Goal: Task Accomplishment & Management: Use online tool/utility

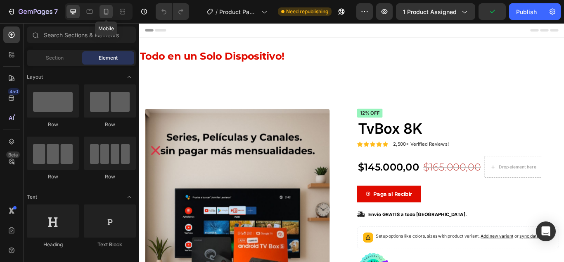
click at [109, 13] on icon at bounding box center [106, 11] width 8 height 8
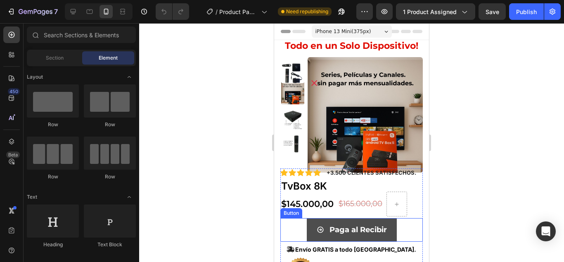
click at [385, 232] on button "Paga al Recibir" at bounding box center [352, 229] width 90 height 23
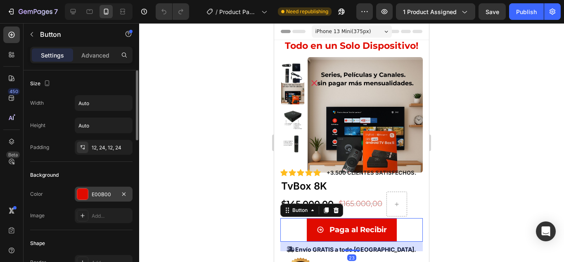
click at [83, 190] on div at bounding box center [82, 193] width 11 height 11
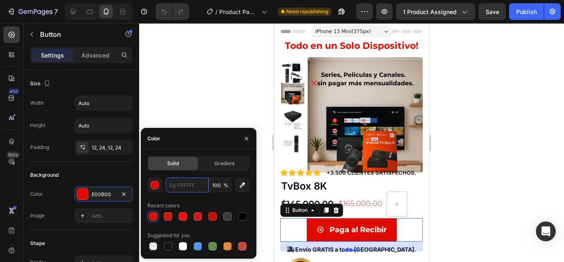
paste input "F06805"
type input "F06805"
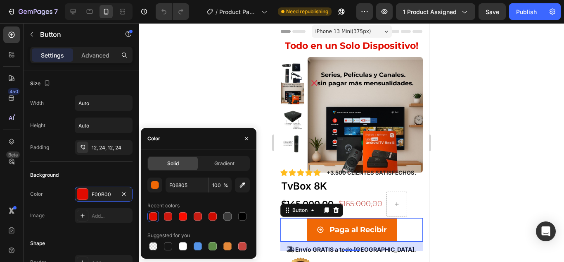
click at [485, 185] on div at bounding box center [351, 142] width 425 height 238
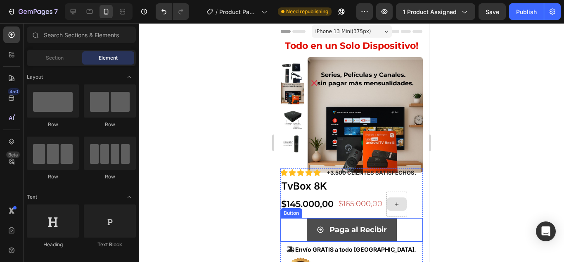
click at [386, 232] on button "Paga al Recibir" at bounding box center [352, 229] width 90 height 23
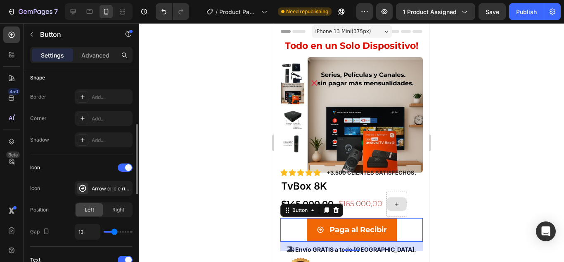
scroll to position [207, 0]
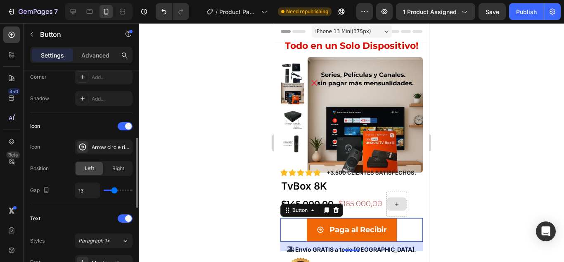
type input "15"
type input "16"
type input "19"
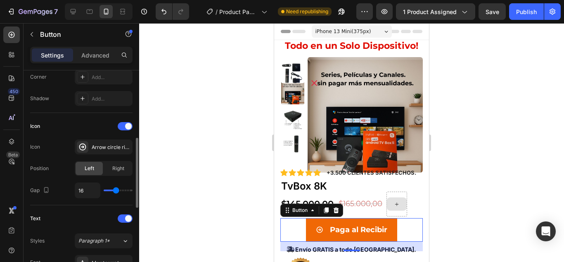
type input "19"
type input "20"
type input "21"
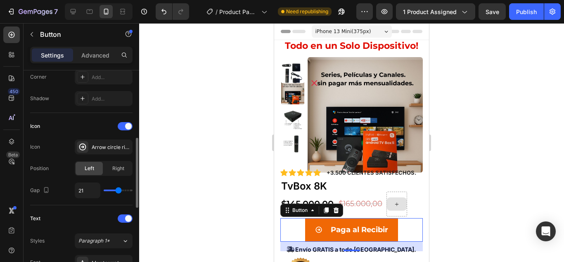
type input "22"
type input "24"
type input "29"
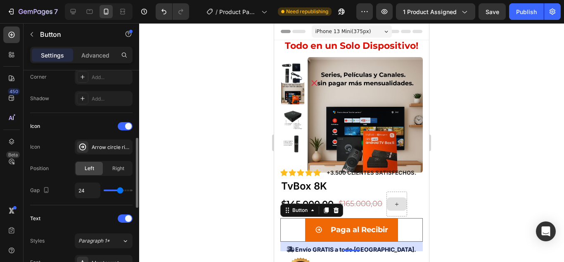
type input "29"
type input "30"
type input "33"
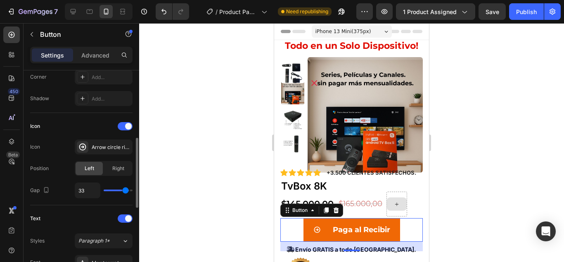
type input "36"
type input "38"
type input "39"
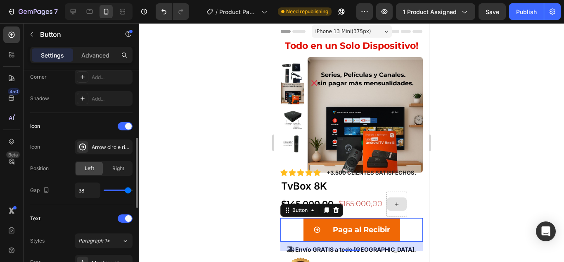
type input "39"
type input "40"
drag, startPoint x: 114, startPoint y: 190, endPoint x: 142, endPoint y: 190, distance: 28.1
type input "40"
click at [133, 190] on input "range" at bounding box center [118, 190] width 29 height 2
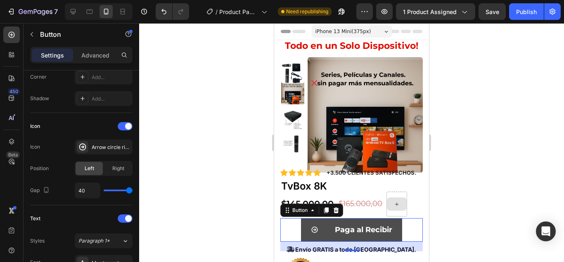
click at [311, 228] on icon "<p>Paga al Recibir</p>" at bounding box center [314, 229] width 7 height 7
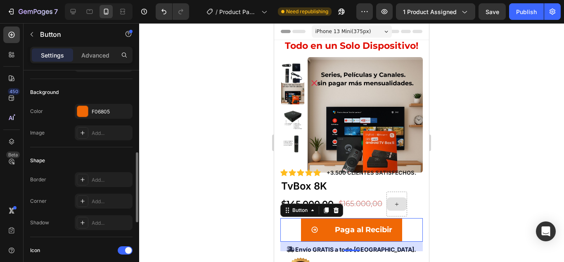
scroll to position [124, 0]
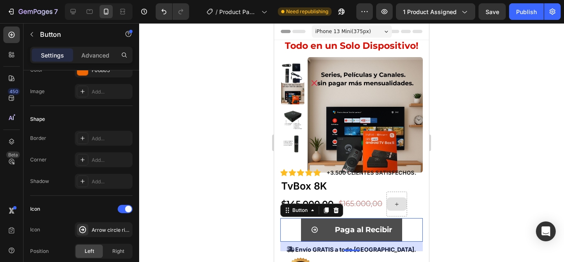
click at [311, 227] on icon "<p>Paga al Recibir</p>" at bounding box center [314, 229] width 7 height 7
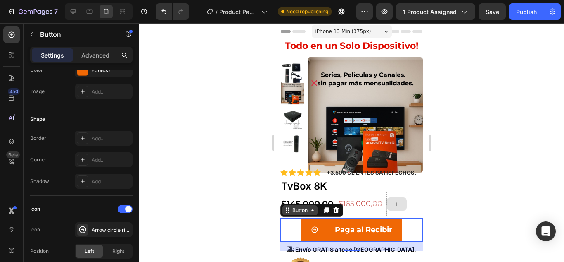
click at [306, 211] on div "Button" at bounding box center [300, 209] width 19 height 7
click at [312, 214] on div "Button" at bounding box center [300, 210] width 35 height 10
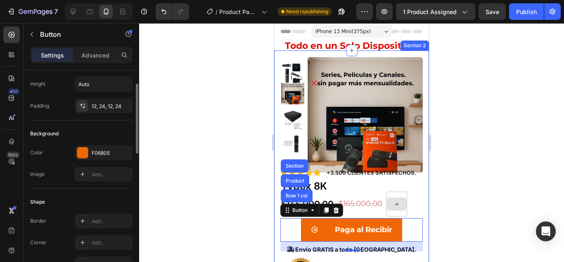
scroll to position [0, 0]
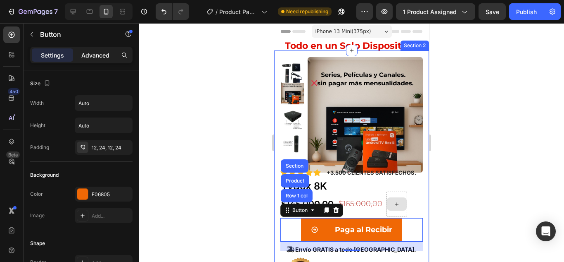
click at [92, 59] on p "Advanced" at bounding box center [95, 55] width 28 height 9
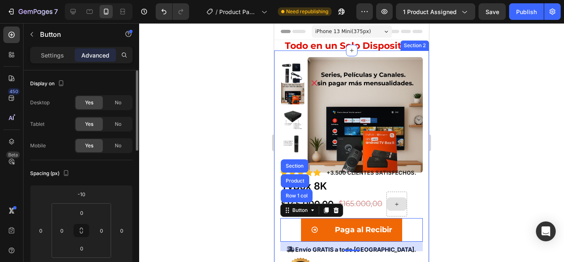
click at [57, 47] on div "Settings Advanced" at bounding box center [81, 55] width 102 height 17
click at [53, 58] on p "Settings" at bounding box center [52, 55] width 23 height 9
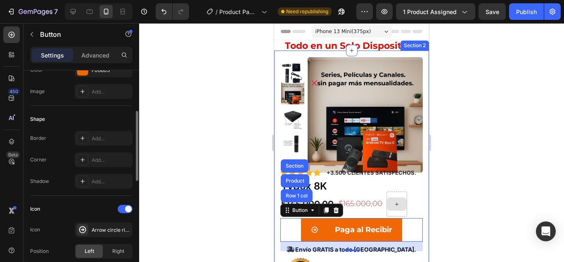
scroll to position [207, 0]
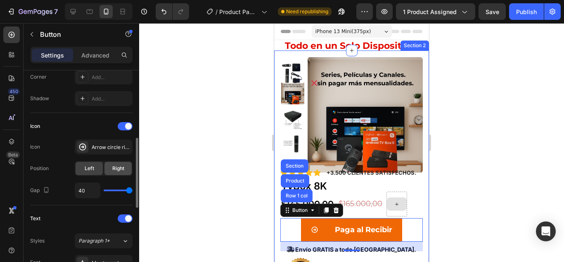
click at [121, 167] on span "Right" at bounding box center [118, 167] width 12 height 7
click at [86, 169] on span "Left" at bounding box center [90, 167] width 10 height 7
type input "37"
type input "36"
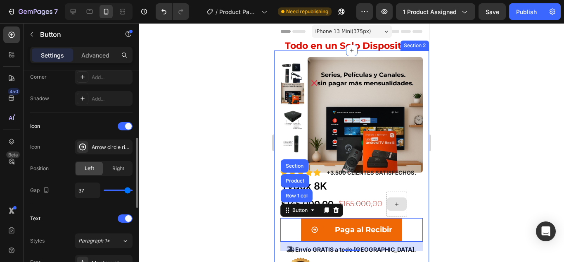
type input "36"
type input "34"
type input "32"
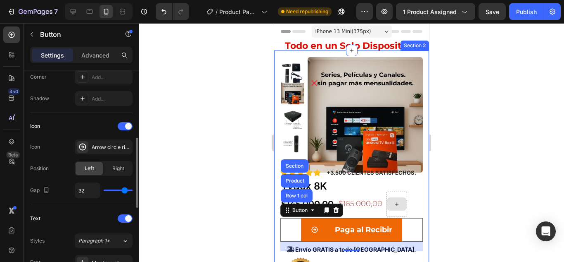
type input "30"
type input "25"
type input "23"
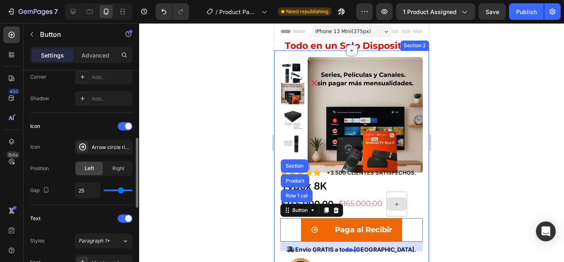
type input "23"
type input "21"
type input "19"
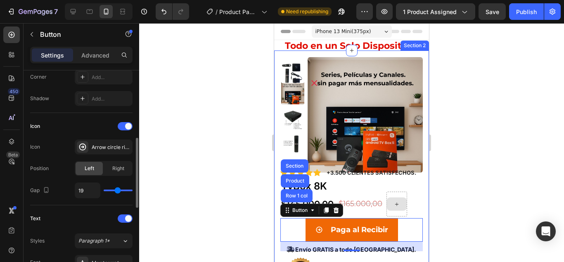
type input "17"
type input "16"
type input "15"
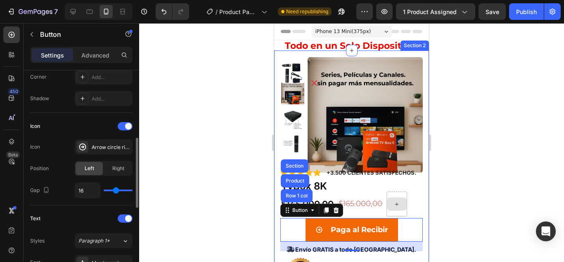
type input "15"
type input "13"
type input "11"
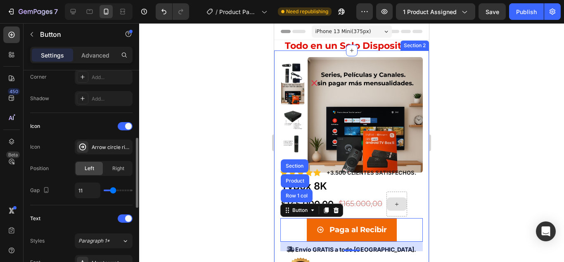
type input "10"
type input "8"
type input "5"
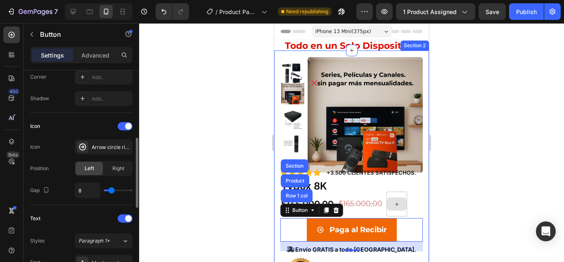
type input "5"
type input "2"
type input "0"
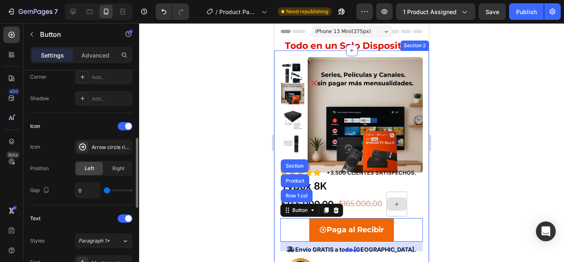
type input "1"
type input "3"
type input "6"
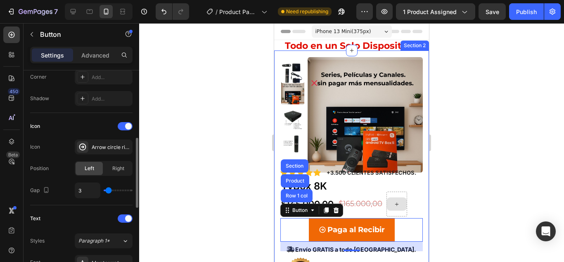
type input "6"
type input "10"
type input "12"
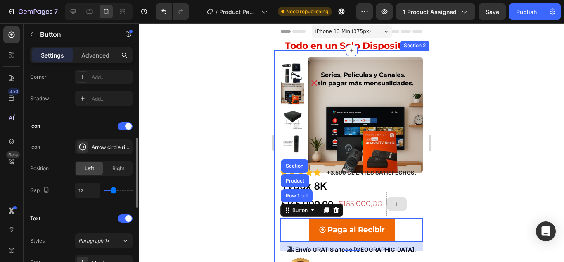
type input "13"
type input "15"
type input "17"
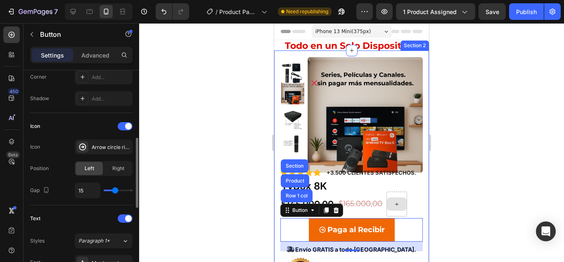
type input "17"
type input "19"
type input "21"
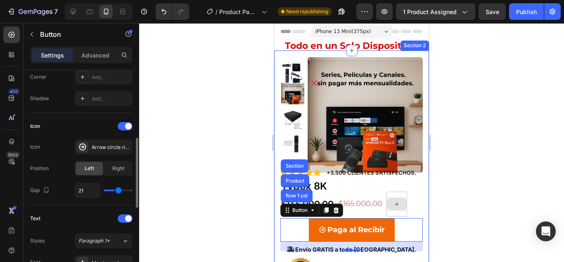
type input "24"
type input "30"
type input "36"
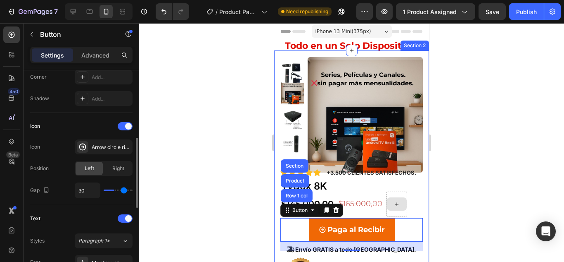
type input "36"
type input "40"
type input "39"
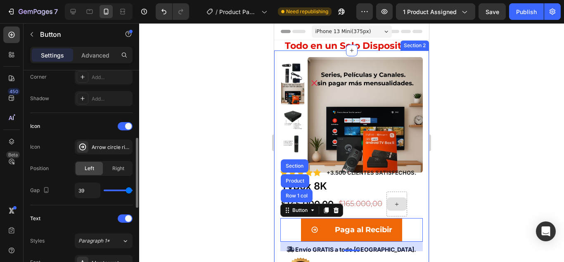
type input "38"
type input "36"
type input "33"
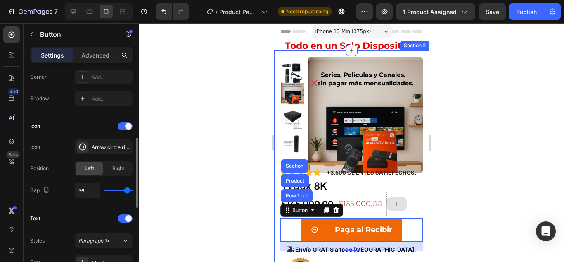
type input "33"
type input "30"
type input "29"
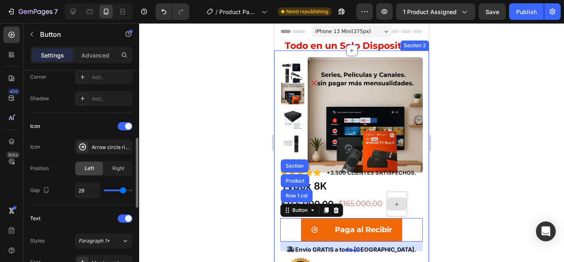
type input "28"
type input "27"
type input "25"
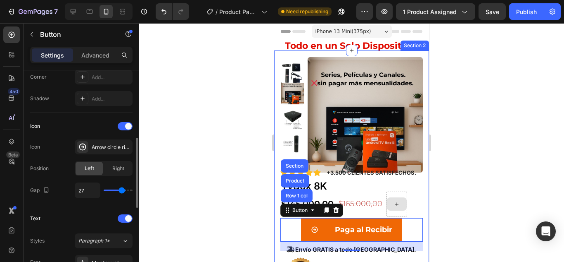
type input "25"
type input "23"
type input "21"
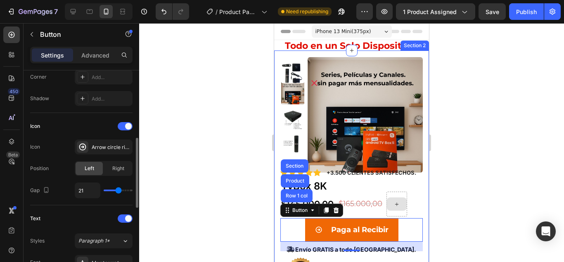
type input "20"
type input "18"
type input "16"
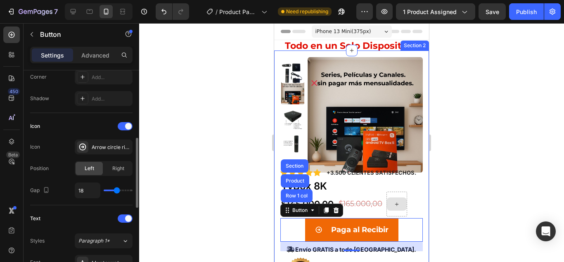
type input "16"
type input "15"
type input "13"
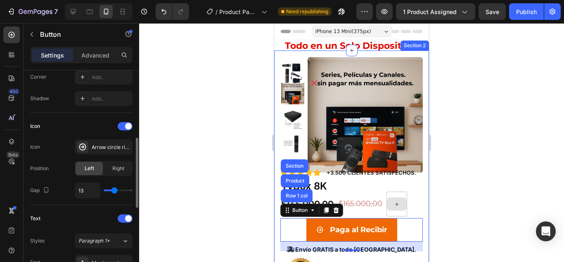
type input "11"
type input "13"
type input "16"
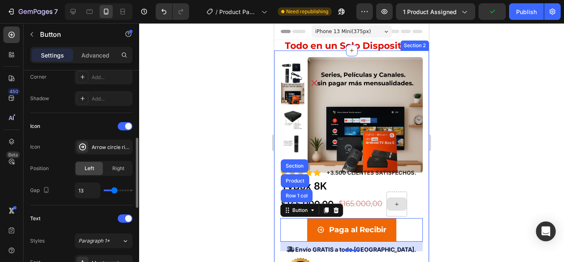
type input "16"
type input "20"
type input "30"
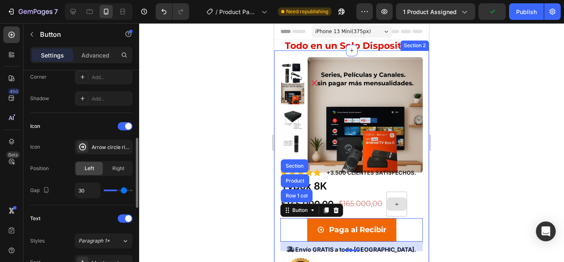
type input "40"
type input "39"
type input "37"
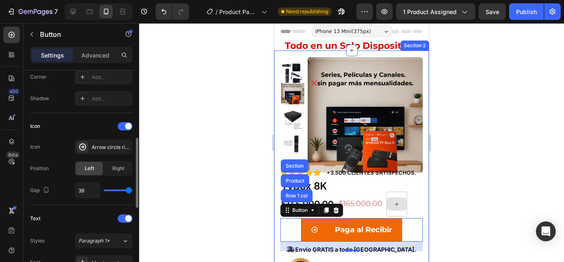
type input "37"
type input "36"
type input "35"
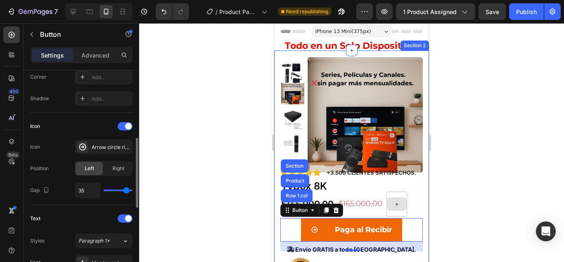
type input "34"
type input "33"
type input "30"
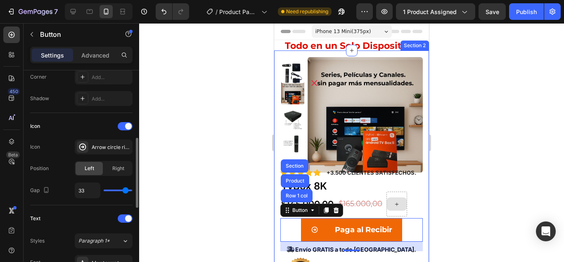
type input "30"
type input "25"
type input "21"
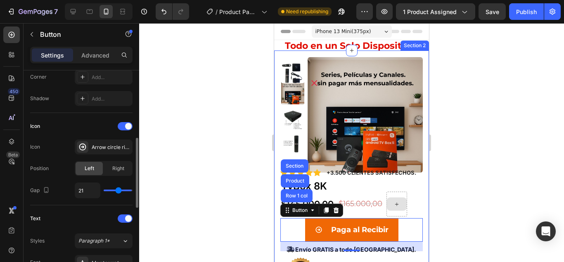
type input "20"
type input "19"
type input "18"
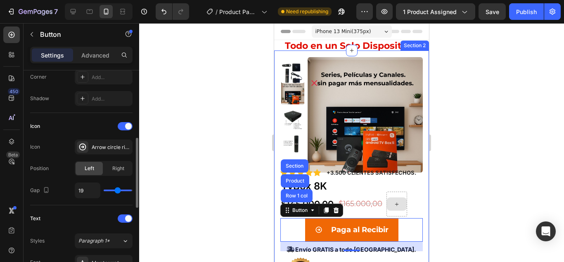
type input "18"
type input "17"
type input "16"
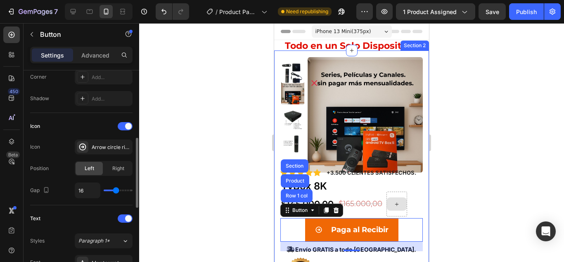
type input "15"
type input "10"
type input "5"
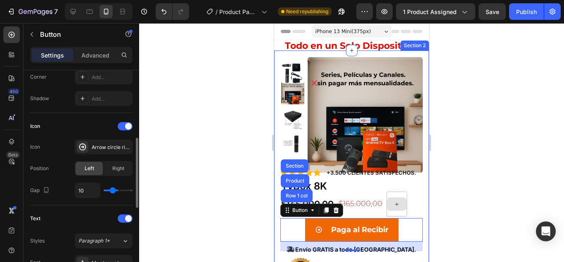
type input "5"
type input "2"
type input "1"
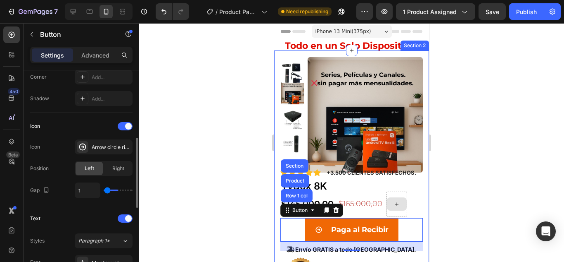
type input "0"
type input "7"
type input "16"
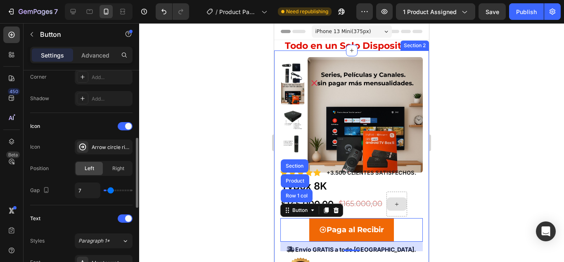
type input "16"
type input "17"
type input "19"
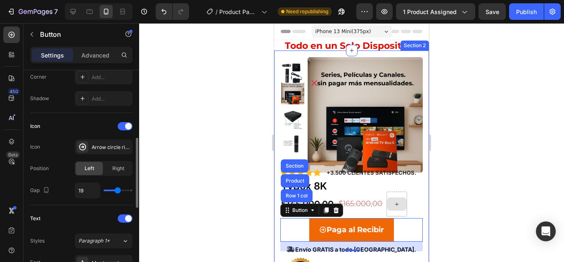
type input "22"
type input "27"
type input "39"
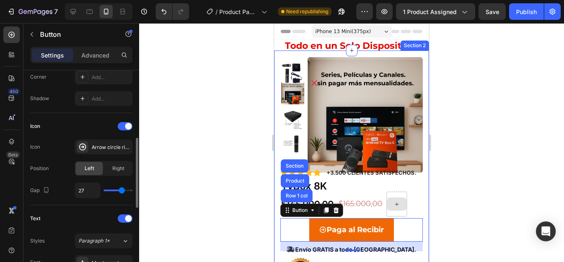
type input "39"
type input "40"
type input "33"
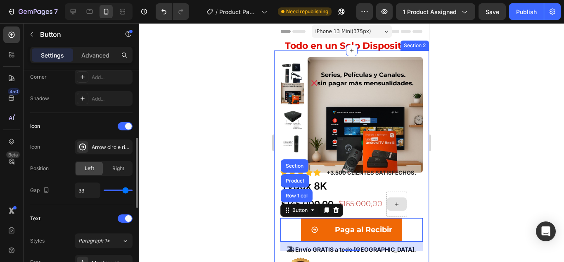
type input "24"
type input "18"
drag, startPoint x: 128, startPoint y: 191, endPoint x: 157, endPoint y: 208, distance: 33.5
click at [133, 191] on input "range" at bounding box center [118, 190] width 29 height 2
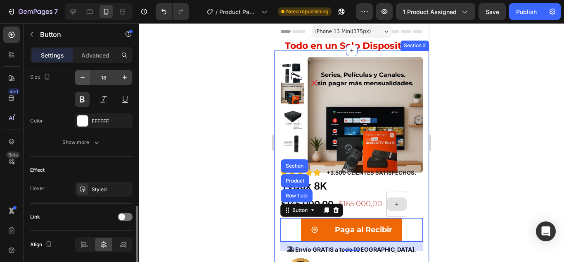
scroll to position [443, 0]
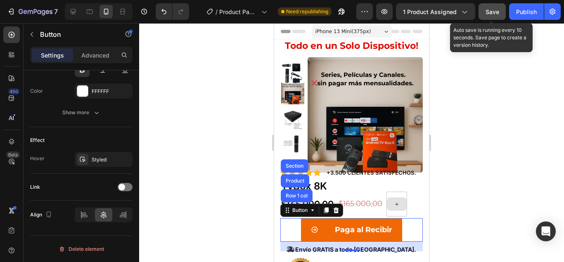
click at [492, 10] on span "Save" at bounding box center [493, 11] width 14 height 7
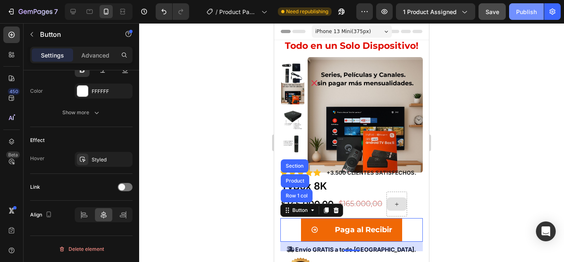
click at [523, 14] on div "Publish" at bounding box center [526, 11] width 21 height 9
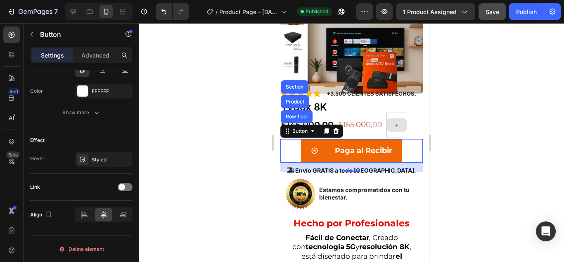
scroll to position [83, 0]
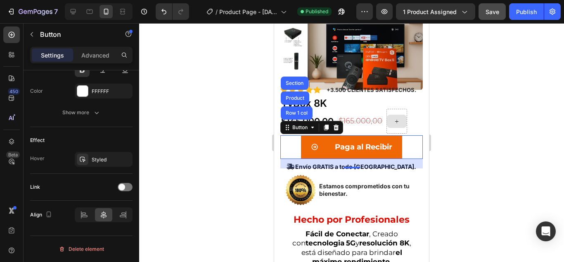
click at [470, 177] on div at bounding box center [351, 142] width 425 height 238
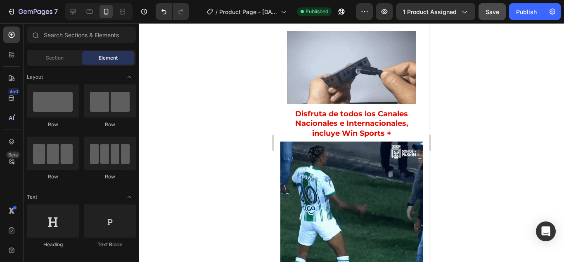
scroll to position [372, 0]
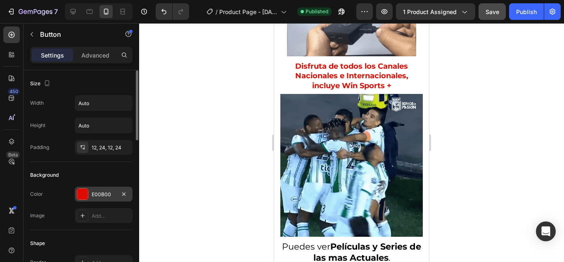
click at [116, 194] on div "E00B00" at bounding box center [104, 193] width 58 height 15
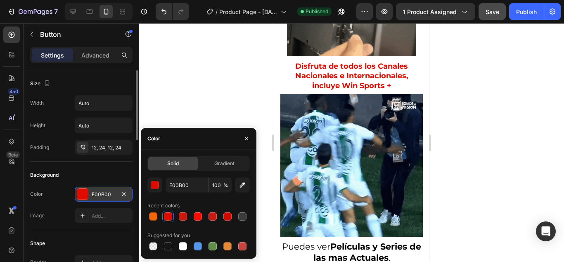
click at [106, 193] on div "E00B00" at bounding box center [104, 193] width 24 height 7
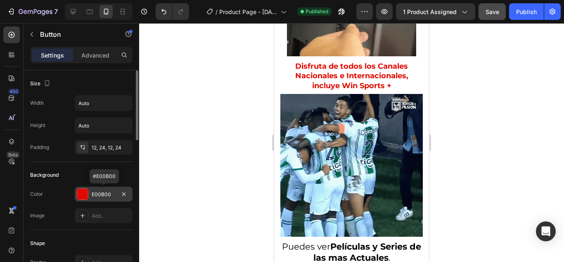
click at [107, 194] on div "E00B00" at bounding box center [104, 193] width 24 height 7
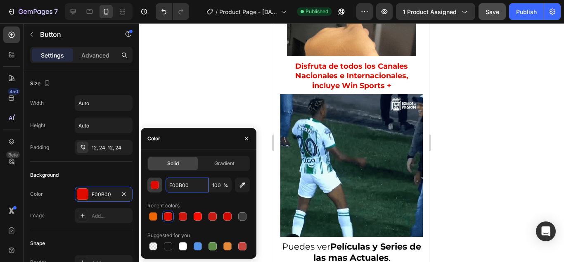
paste input "F06805"
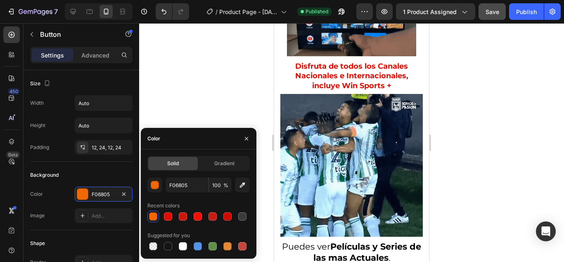
click at [472, 169] on div at bounding box center [351, 142] width 425 height 238
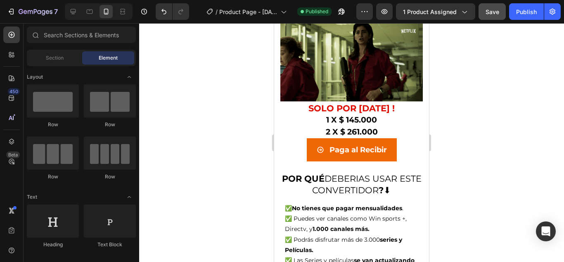
scroll to position [661, 0]
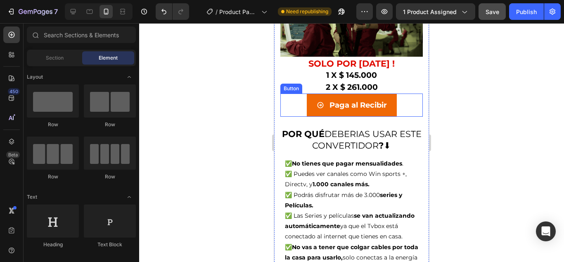
click at [398, 94] on div "Paga al Recibir Button" at bounding box center [352, 104] width 143 height 23
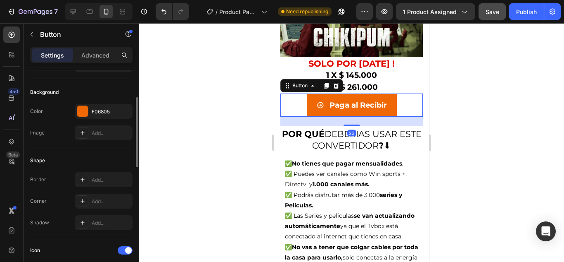
scroll to position [165, 0]
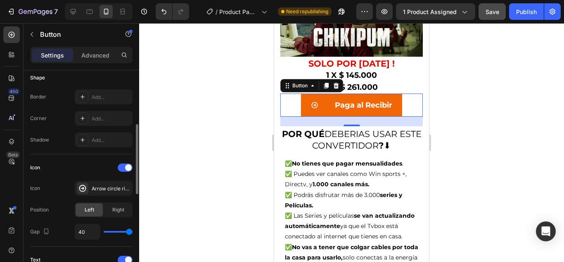
drag, startPoint x: 117, startPoint y: 231, endPoint x: 135, endPoint y: 234, distance: 18.3
click at [133, 232] on input "range" at bounding box center [118, 232] width 29 height 2
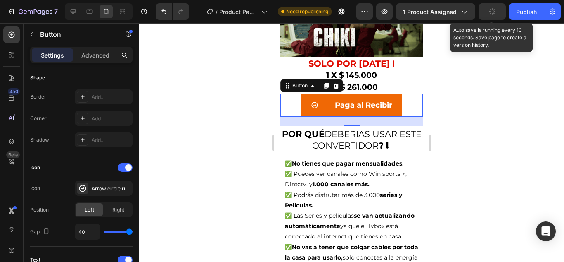
click at [493, 12] on icon "button" at bounding box center [492, 11] width 9 height 9
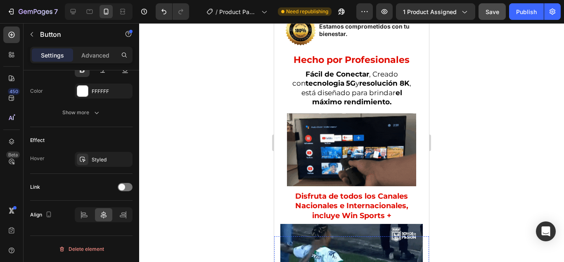
scroll to position [36, 0]
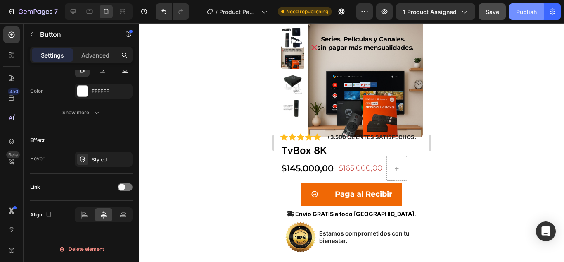
click at [534, 12] on div "Publish" at bounding box center [526, 11] width 21 height 9
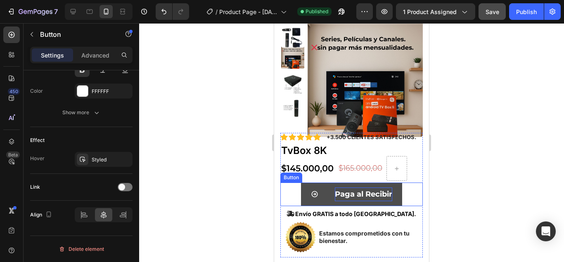
click at [347, 192] on p "Paga al Recibir" at bounding box center [363, 193] width 57 height 13
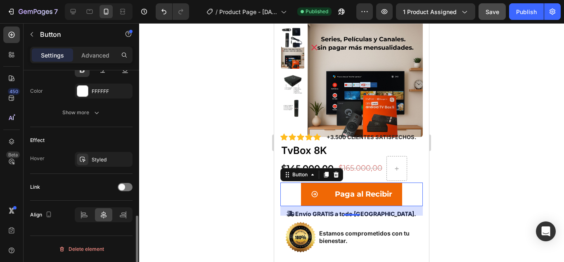
scroll to position [402, 0]
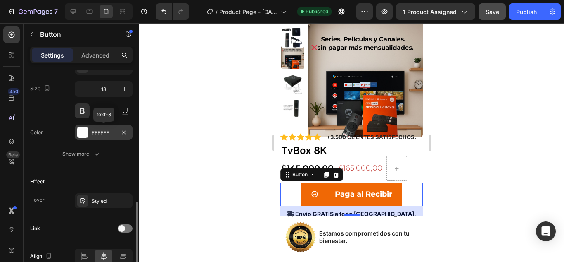
click at [83, 134] on div at bounding box center [82, 132] width 11 height 11
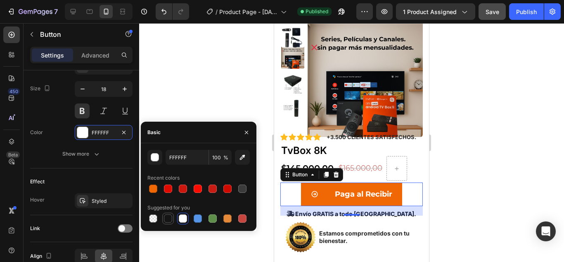
click at [165, 220] on div at bounding box center [168, 218] width 8 height 8
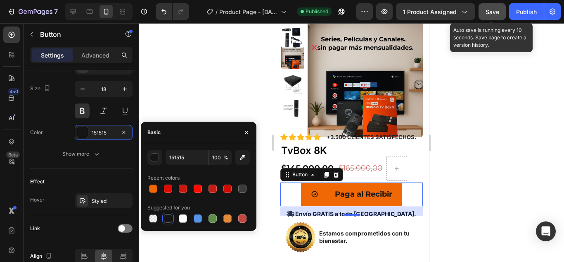
click at [495, 10] on span "Save" at bounding box center [493, 11] width 14 height 7
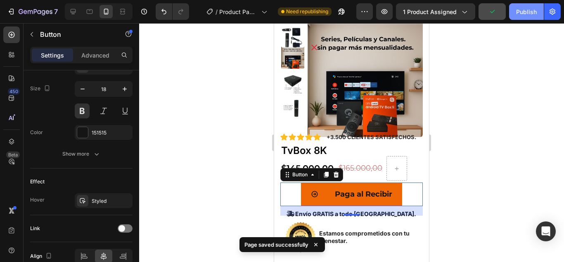
click at [520, 12] on div "Publish" at bounding box center [526, 11] width 21 height 9
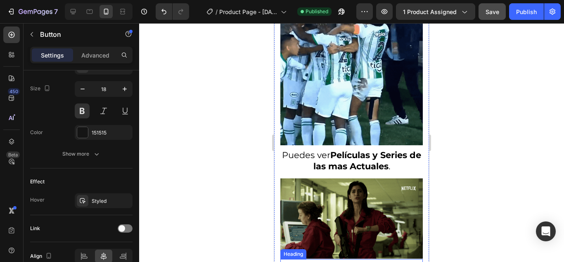
scroll to position [118, 0]
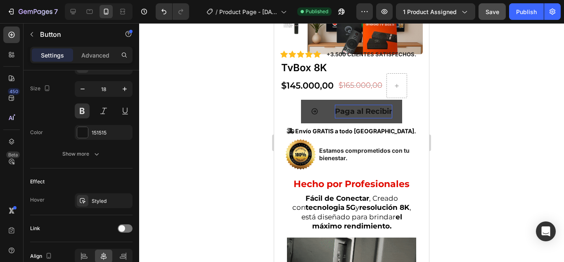
click at [346, 110] on p "Paga al Recibir" at bounding box center [363, 111] width 57 height 13
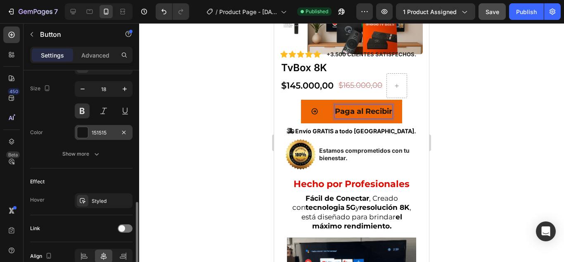
click at [83, 131] on div at bounding box center [82, 132] width 11 height 11
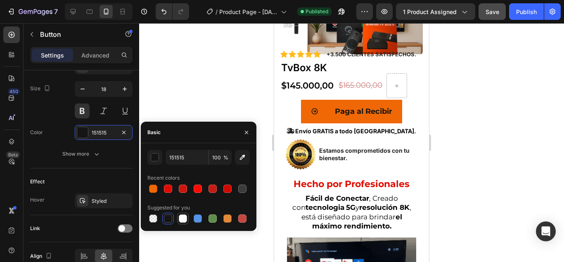
click at [180, 219] on div at bounding box center [183, 218] width 8 height 8
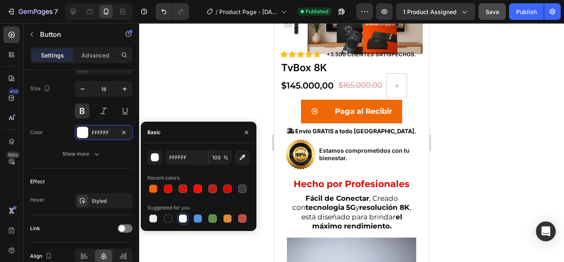
click at [474, 157] on div at bounding box center [351, 142] width 425 height 238
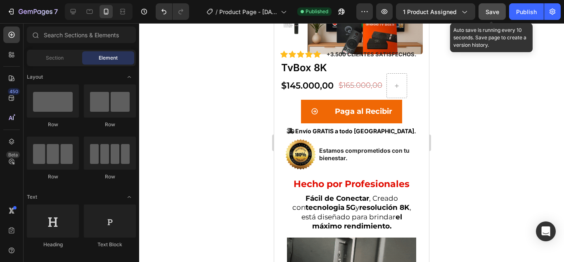
click at [493, 10] on span "Save" at bounding box center [493, 11] width 14 height 7
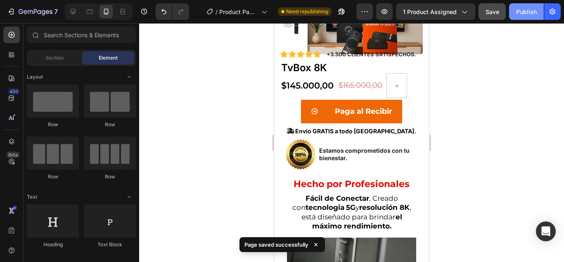
click at [522, 15] on div "Publish" at bounding box center [526, 11] width 21 height 9
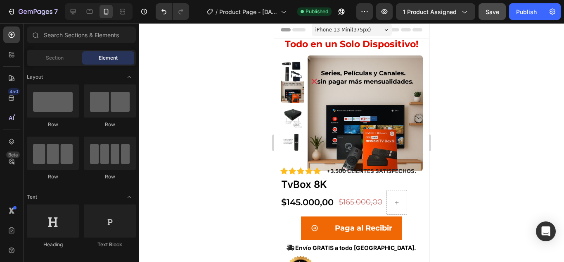
scroll to position [0, 0]
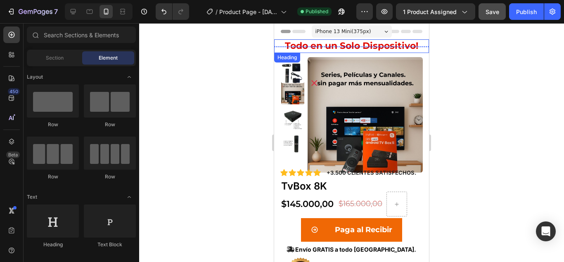
click at [400, 50] on strong "Todo en un Solo Dispositivo!" at bounding box center [351, 45] width 133 height 11
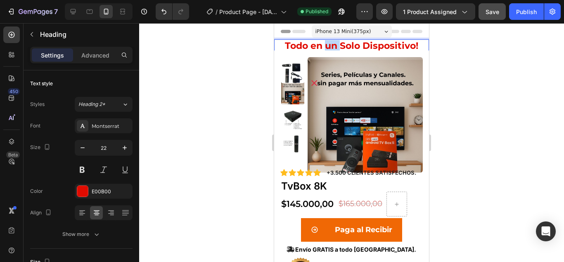
click at [326, 45] on strong "Todo en un Solo Dispositivo!" at bounding box center [351, 45] width 133 height 11
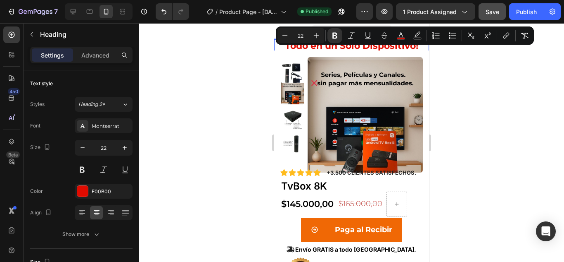
click at [309, 48] on strong "Todo en un Solo Dispositivo!" at bounding box center [351, 45] width 133 height 11
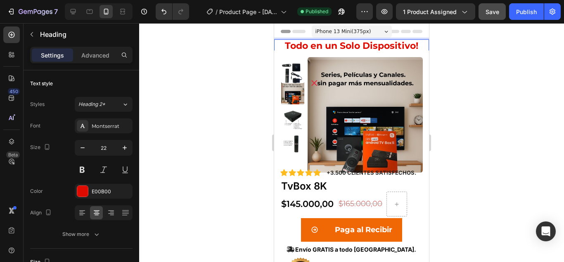
click at [411, 43] on strong "Todo en un Solo Dispositivo!" at bounding box center [351, 45] width 133 height 11
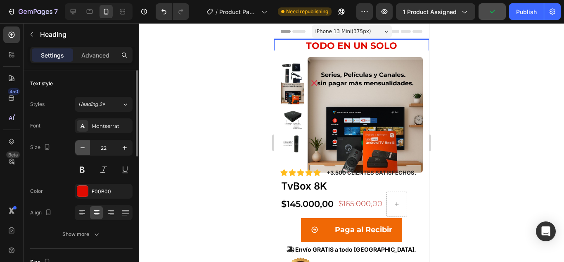
click at [84, 147] on icon "button" at bounding box center [82, 147] width 8 height 8
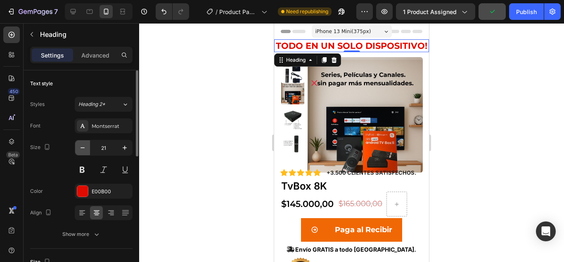
click at [84, 147] on icon "button" at bounding box center [82, 147] width 8 height 8
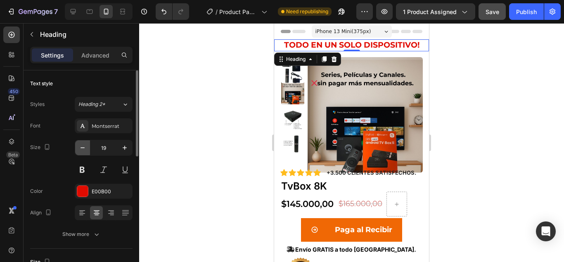
click at [84, 147] on icon "button" at bounding box center [82, 147] width 8 height 8
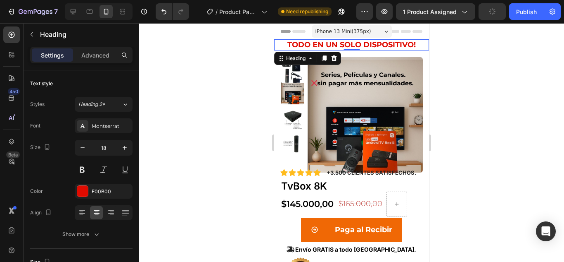
click at [498, 91] on div at bounding box center [351, 142] width 425 height 238
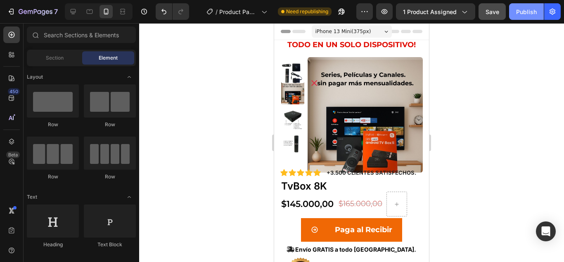
click at [529, 14] on div "Publish" at bounding box center [526, 11] width 21 height 9
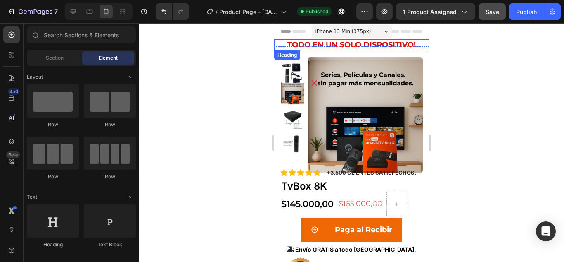
click at [416, 44] on p "⁠⁠⁠⁠⁠⁠⁠ TODO EN UN SOLO DISPOSITIVO!" at bounding box center [351, 45] width 153 height 10
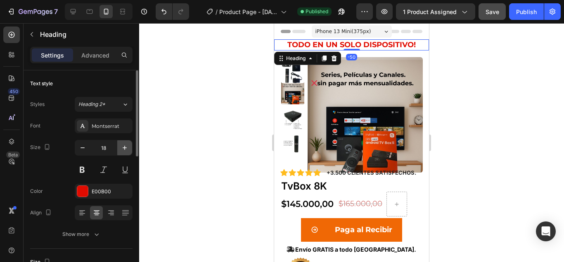
click at [123, 147] on icon "button" at bounding box center [125, 147] width 4 height 4
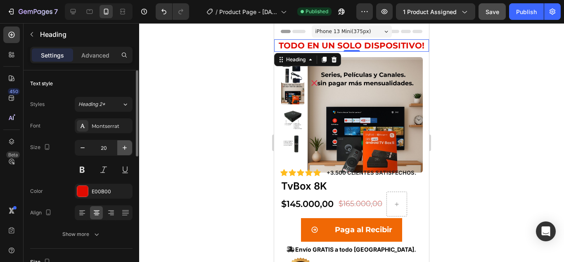
click at [123, 147] on icon "button" at bounding box center [125, 147] width 4 height 4
click at [83, 147] on icon "button" at bounding box center [82, 147] width 8 height 8
click at [462, 105] on div at bounding box center [351, 142] width 425 height 238
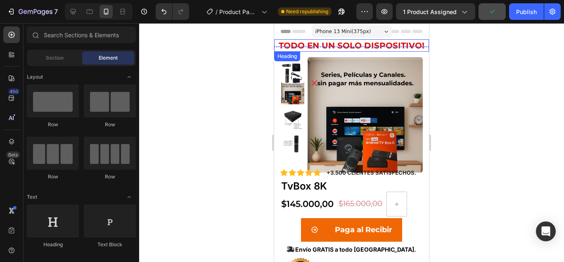
click at [404, 45] on strong "TODO EN UN SOLO DISPOSITIVO!" at bounding box center [352, 45] width 146 height 10
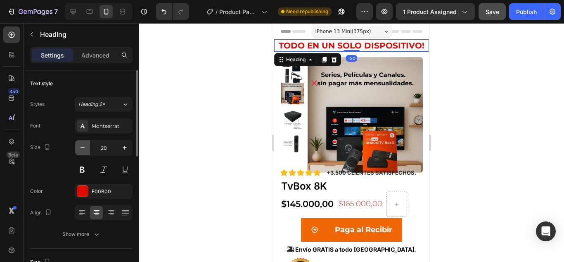
click at [84, 147] on icon "button" at bounding box center [82, 147] width 8 height 8
click at [499, 133] on div at bounding box center [351, 142] width 425 height 238
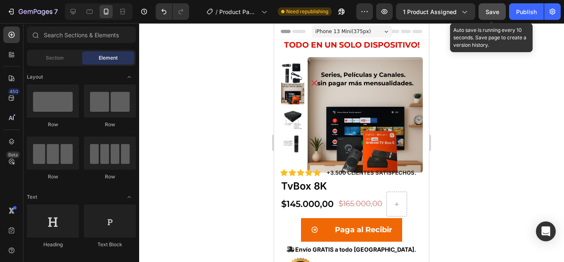
click at [496, 14] on span "Save" at bounding box center [493, 11] width 14 height 7
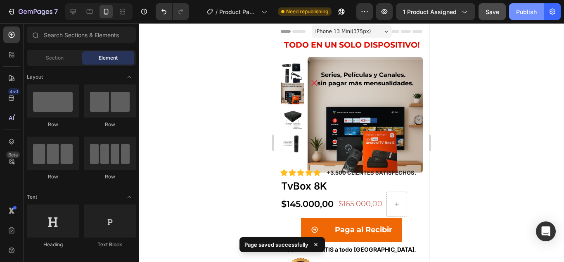
click at [529, 12] on div "Publish" at bounding box center [526, 11] width 21 height 9
